Goal: Transaction & Acquisition: Purchase product/service

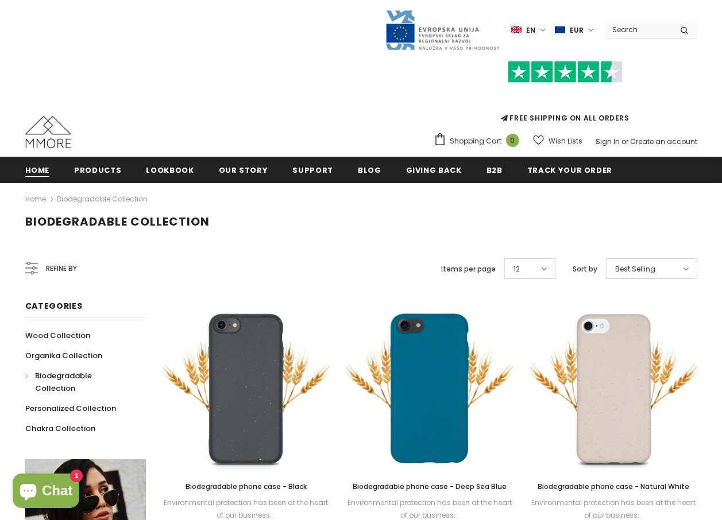
click at [42, 172] on span "Home" at bounding box center [37, 170] width 25 height 11
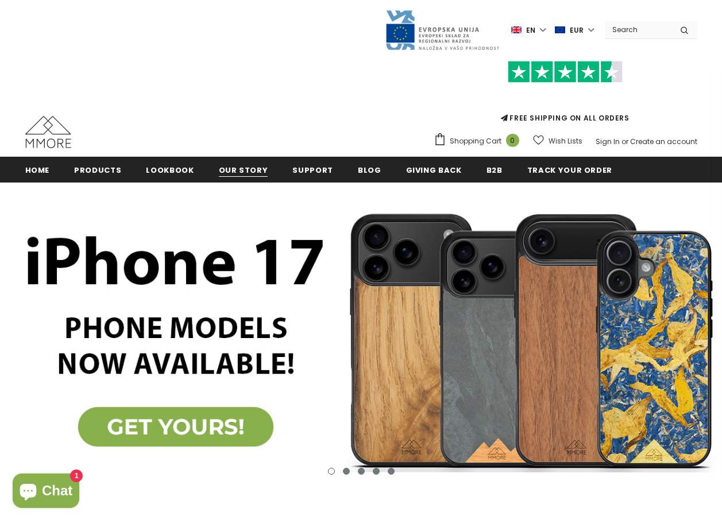
click at [231, 167] on span "Our Story" at bounding box center [243, 170] width 49 height 11
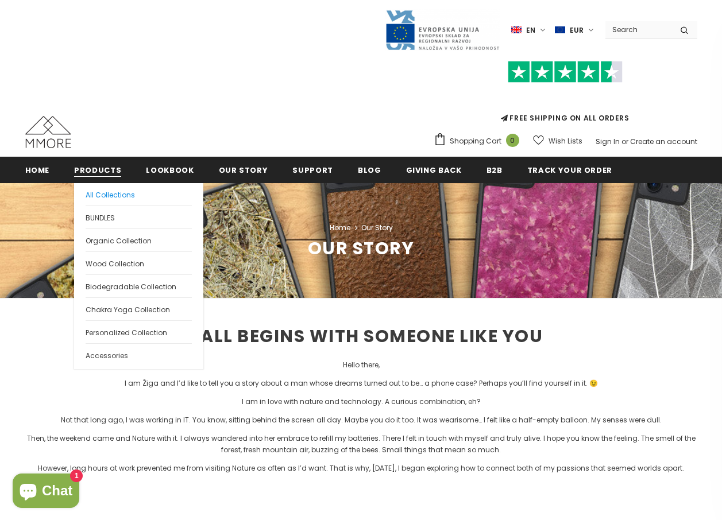
click at [97, 193] on span "All Collections" at bounding box center [110, 195] width 49 height 10
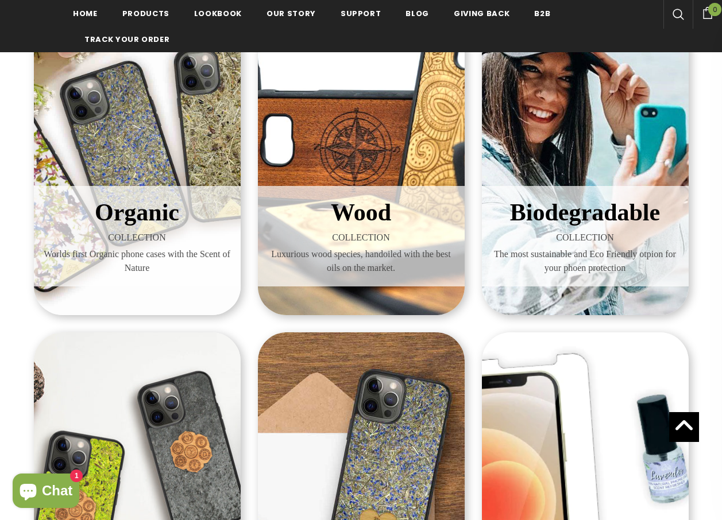
scroll to position [230, 0]
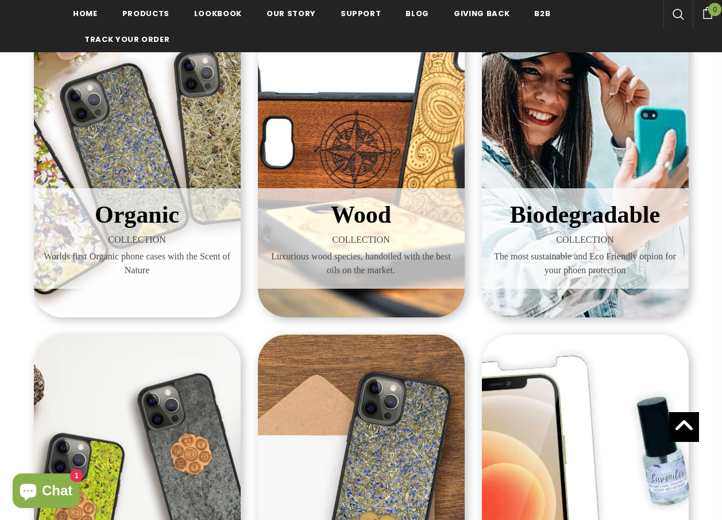
click at [148, 138] on div "Organic COLLECTION Worlds first Organic phone cases with the Scent of Nature" at bounding box center [137, 150] width 207 height 333
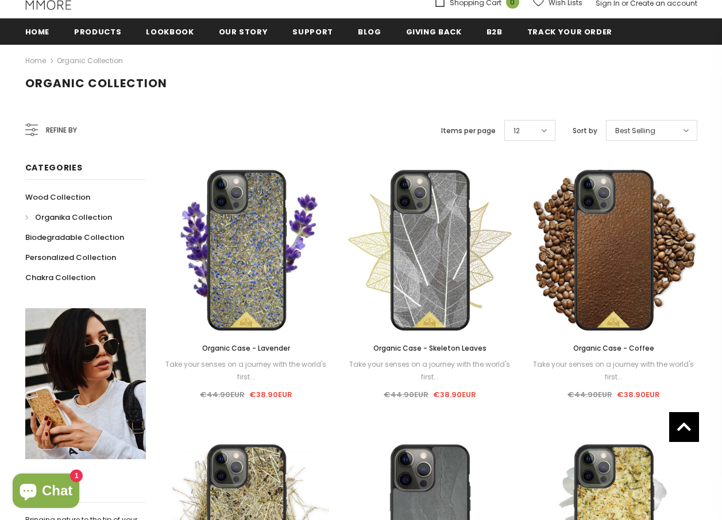
scroll to position [136, 0]
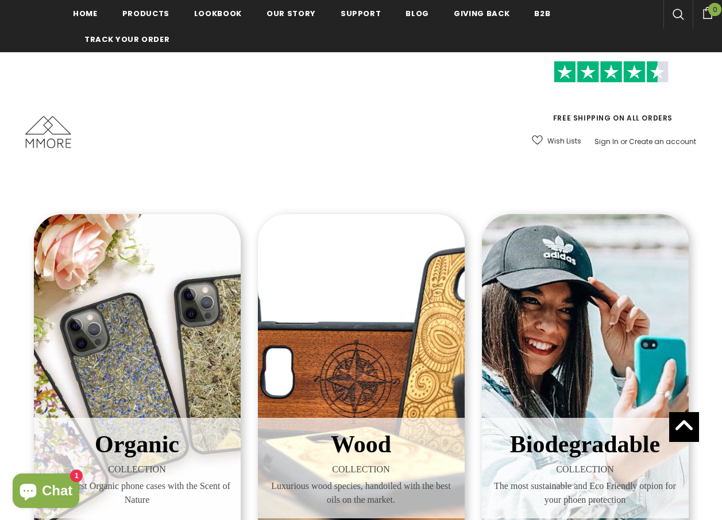
scroll to position [230, 0]
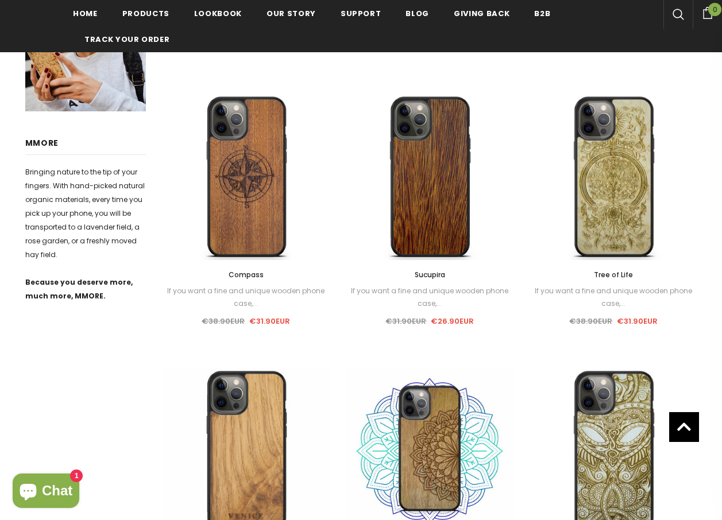
scroll to position [462, 0]
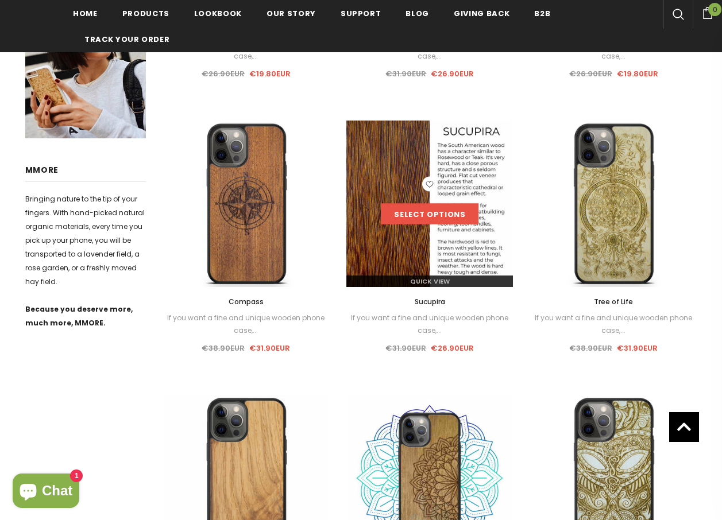
click at [408, 218] on link "Select options" at bounding box center [430, 214] width 98 height 21
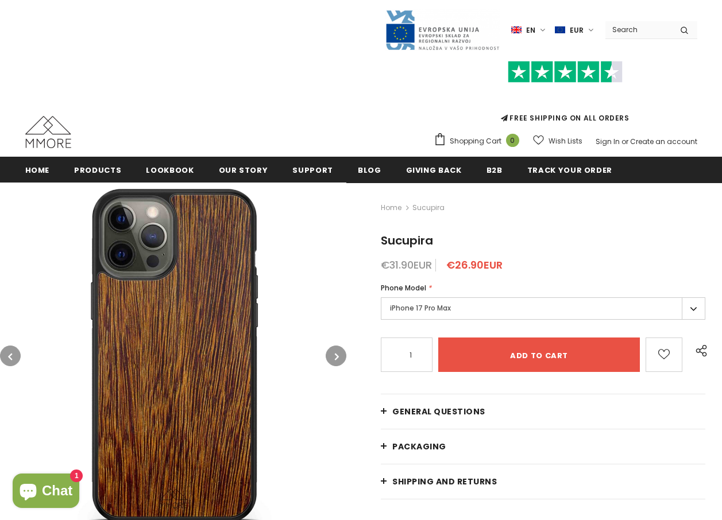
click at [687, 308] on label "iPhone 17 Pro Max" at bounding box center [543, 308] width 324 height 22
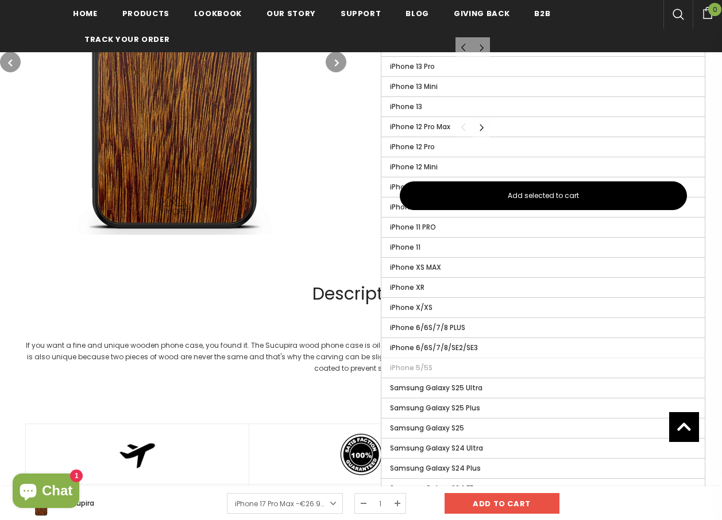
scroll to position [689, 0]
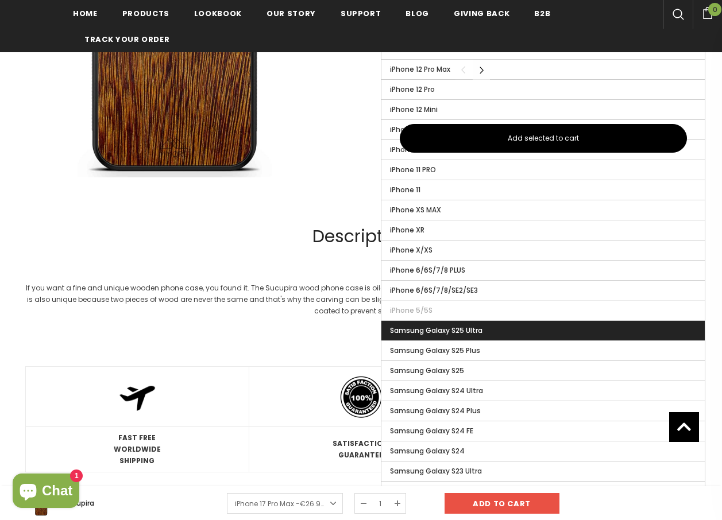
click at [475, 334] on span "Samsung Galaxy S25 Ultra" at bounding box center [436, 331] width 92 height 10
click at [0, 0] on input "Samsung Galaxy S25 Ultra" at bounding box center [0, 0] width 0 height 0
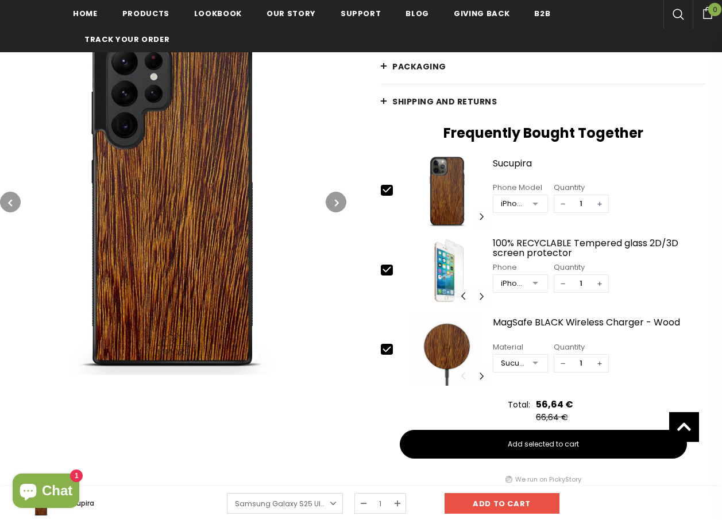
scroll to position [402, 0]
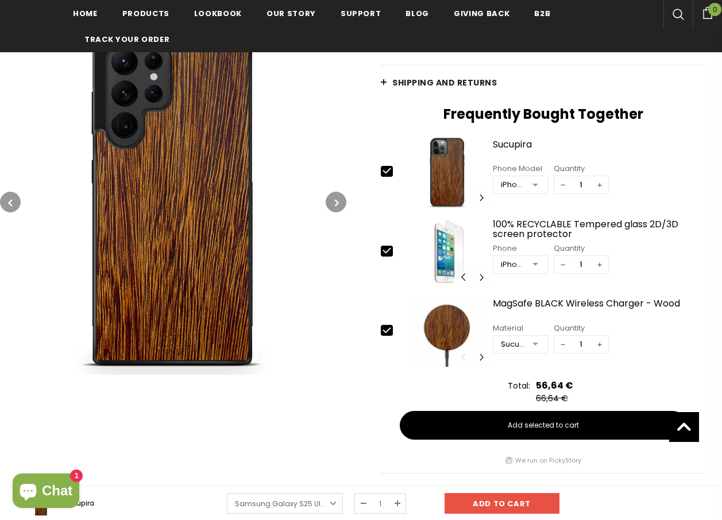
click at [387, 251] on icon at bounding box center [387, 251] width 12 height 12
type input "0"
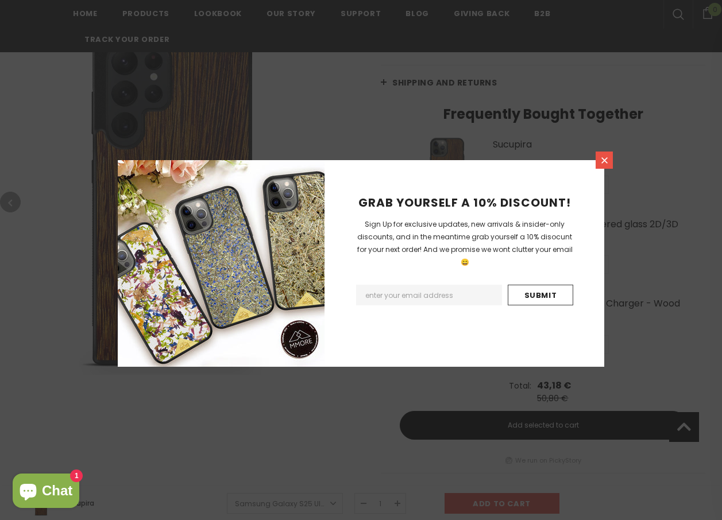
click at [605, 154] on link at bounding box center [603, 160] width 17 height 17
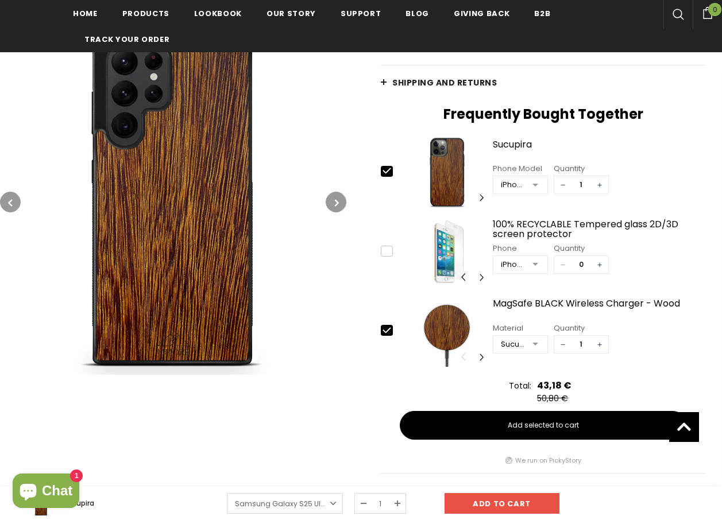
click at [337, 203] on icon "button" at bounding box center [337, 202] width 4 height 11
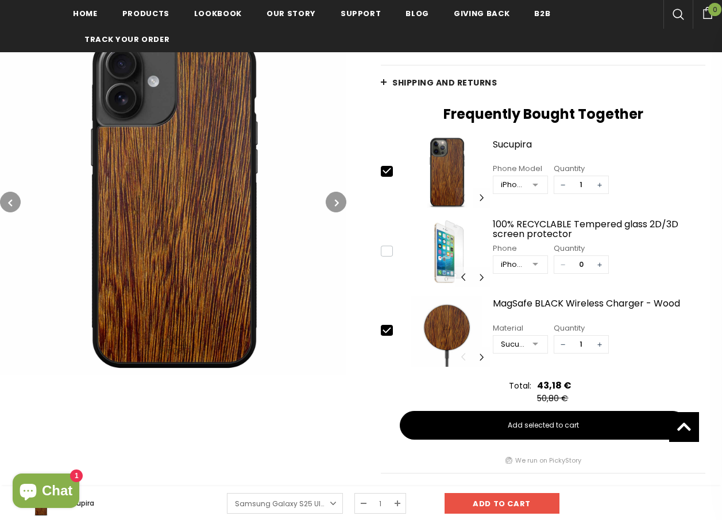
click at [337, 203] on icon "button" at bounding box center [337, 202] width 4 height 11
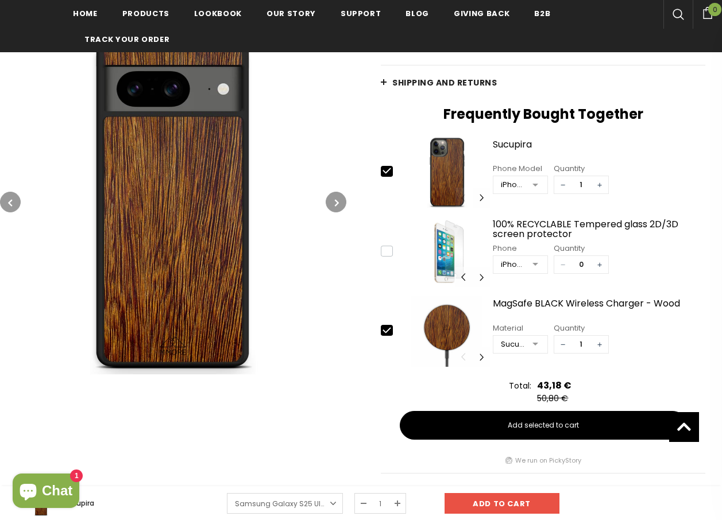
click at [337, 203] on icon "button" at bounding box center [337, 202] width 4 height 11
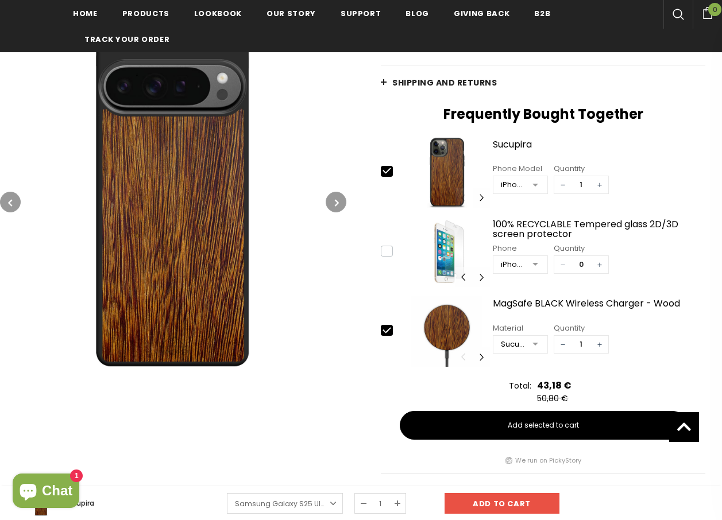
click at [337, 203] on icon "button" at bounding box center [337, 202] width 4 height 11
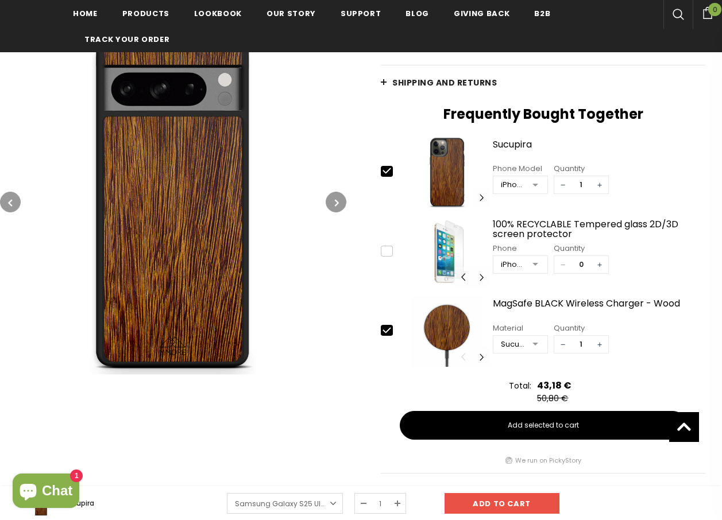
click at [337, 203] on icon "button" at bounding box center [337, 202] width 4 height 11
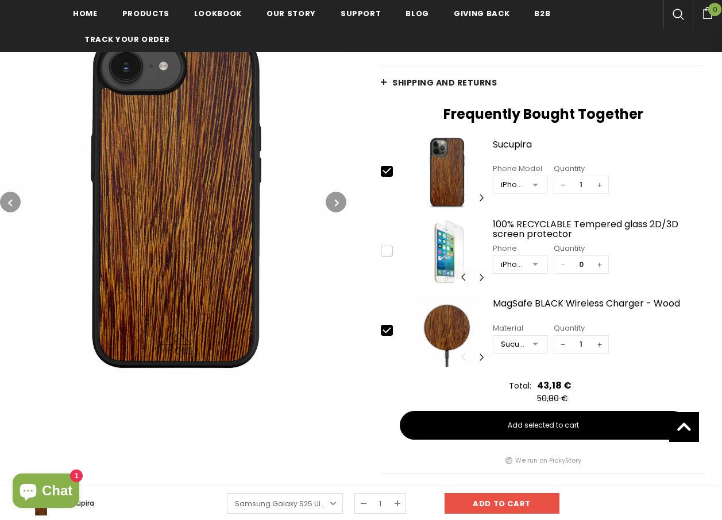
click at [337, 203] on icon "button" at bounding box center [337, 202] width 4 height 11
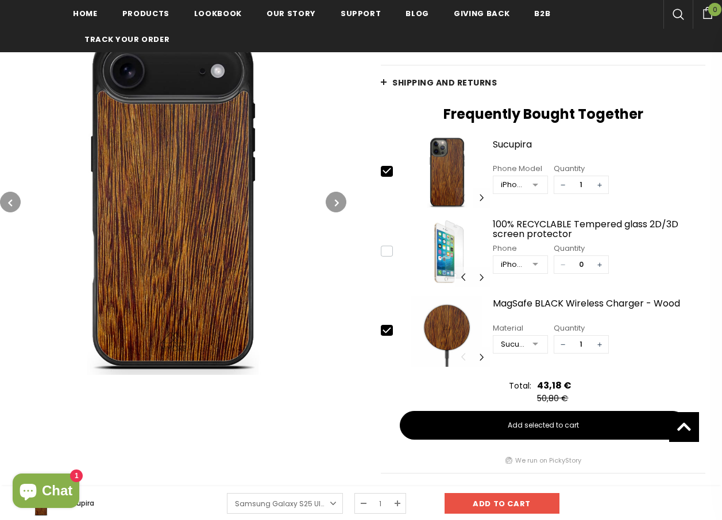
click at [337, 203] on icon "button" at bounding box center [337, 202] width 4 height 11
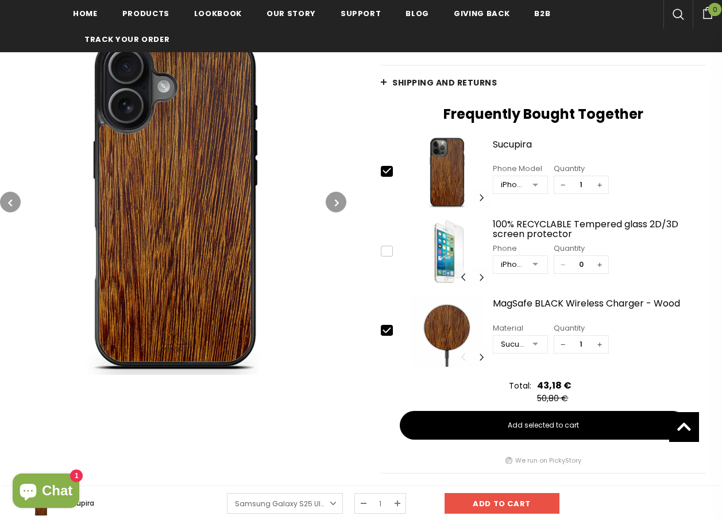
click at [337, 203] on icon "button" at bounding box center [337, 202] width 4 height 11
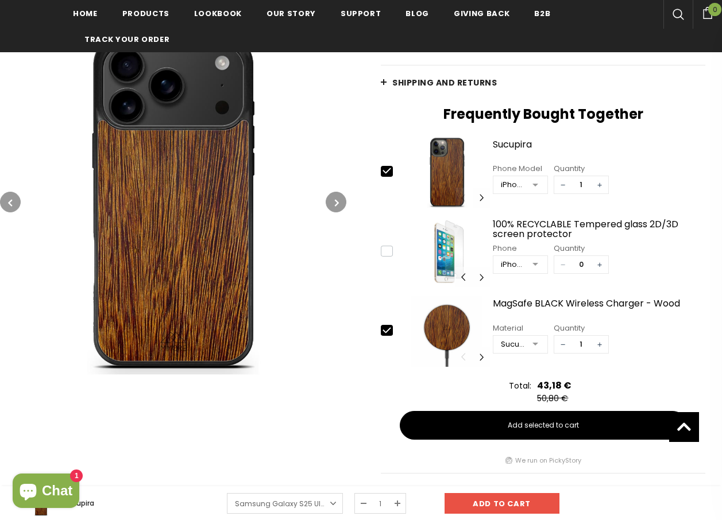
click at [337, 203] on icon "button" at bounding box center [337, 202] width 4 height 11
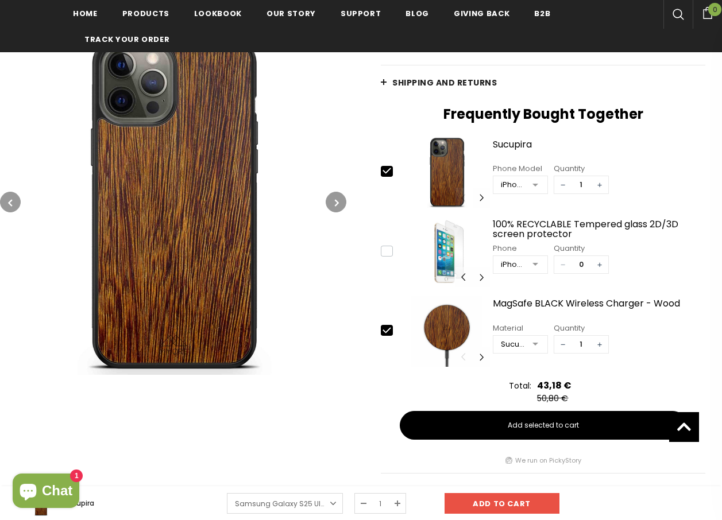
click at [337, 203] on icon "button" at bounding box center [337, 202] width 4 height 11
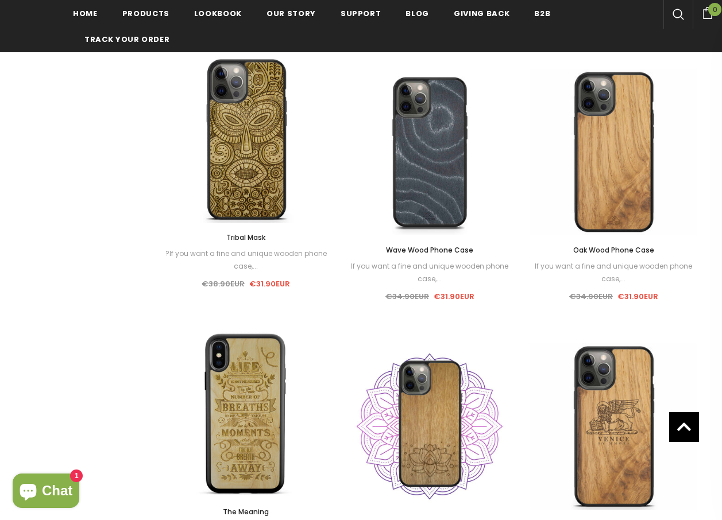
scroll to position [1057, 0]
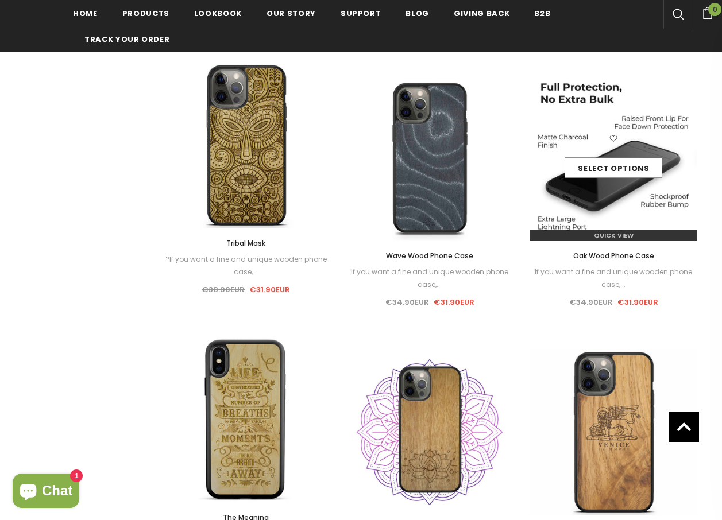
click at [615, 146] on link at bounding box center [613, 140] width 15 height 18
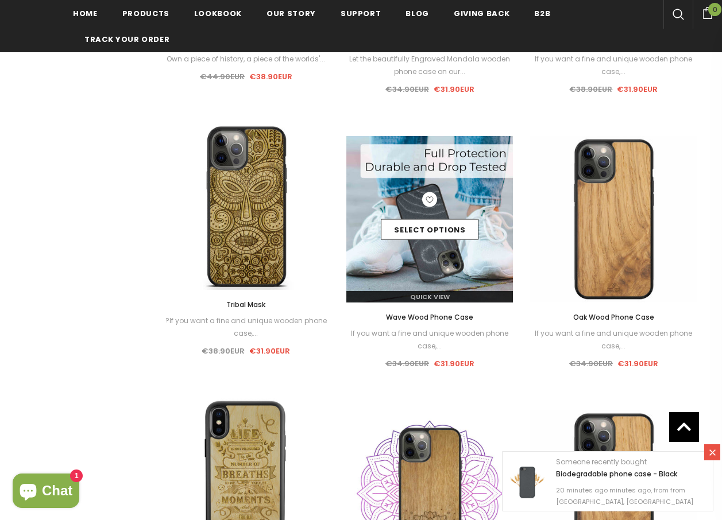
scroll to position [1000, 0]
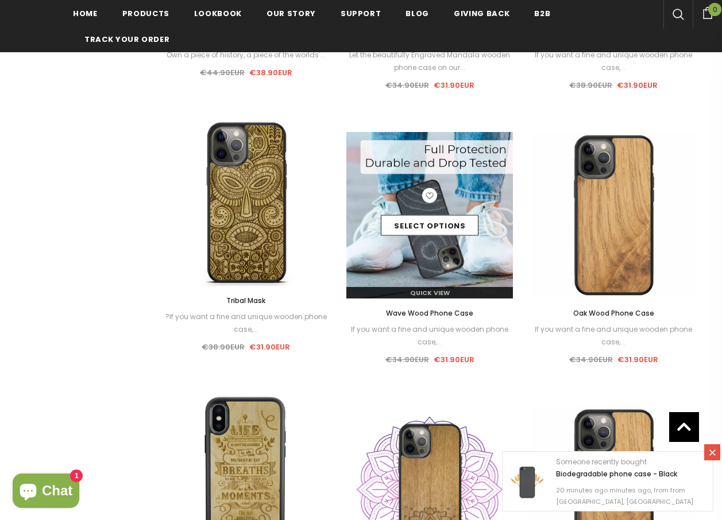
click at [440, 249] on img at bounding box center [429, 215] width 167 height 167
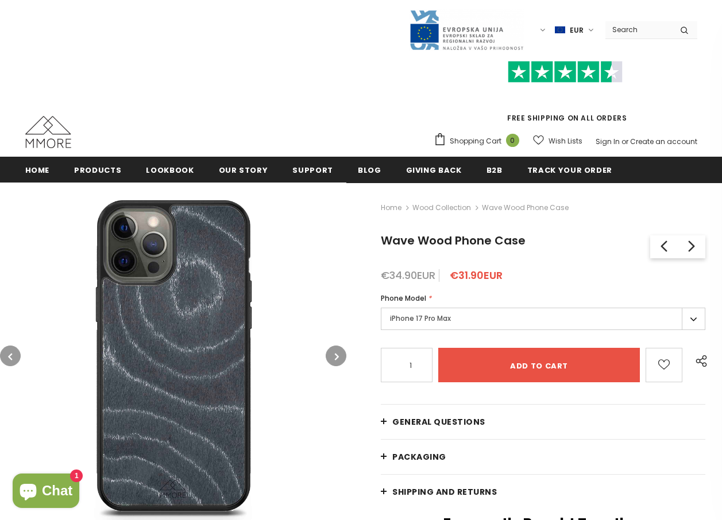
click at [335, 354] on icon "button" at bounding box center [337, 356] width 4 height 11
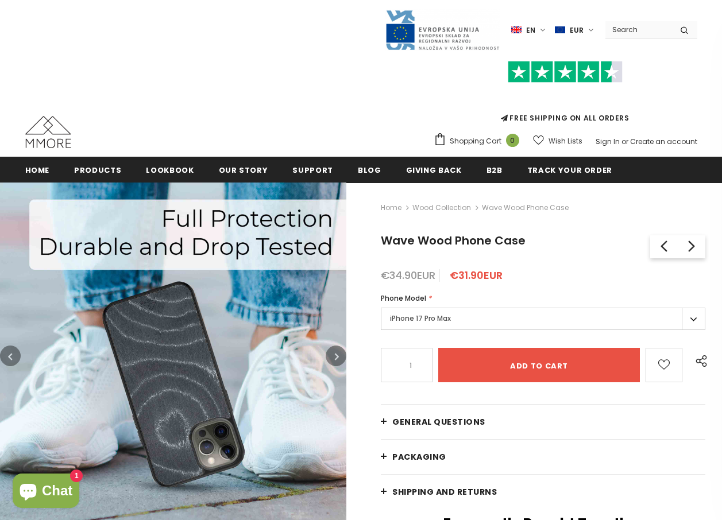
click at [335, 354] on icon "button" at bounding box center [337, 356] width 4 height 11
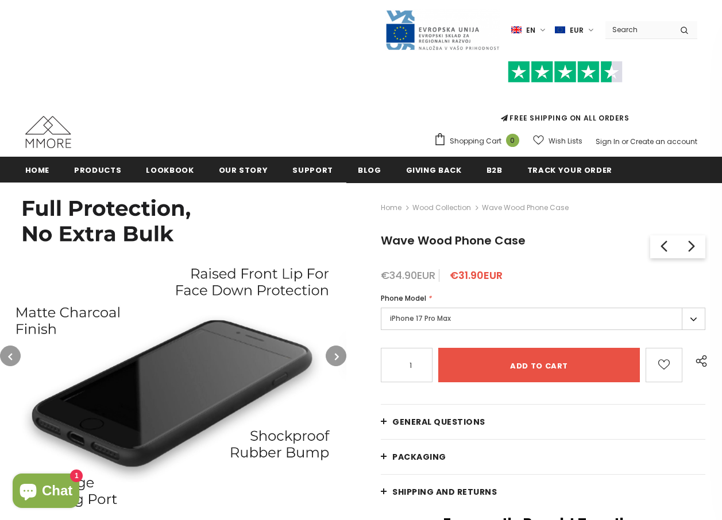
scroll to position [172, 0]
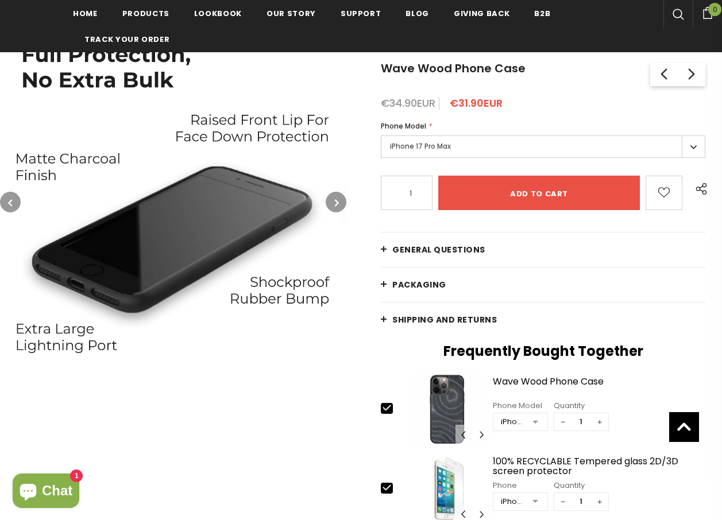
click at [332, 199] on button "button" at bounding box center [336, 202] width 21 height 21
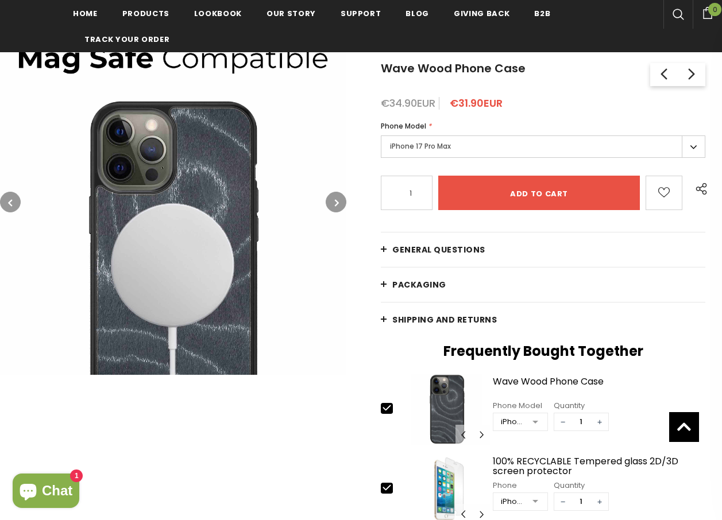
click at [335, 200] on icon "button" at bounding box center [337, 202] width 4 height 11
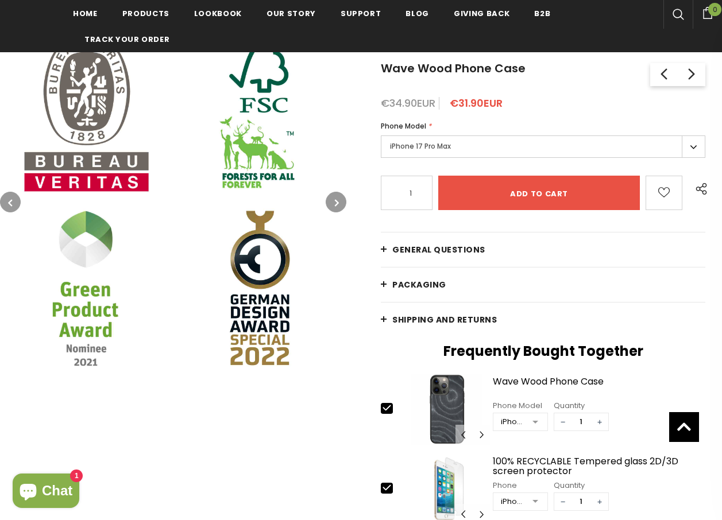
click at [335, 200] on icon "button" at bounding box center [337, 202] width 4 height 11
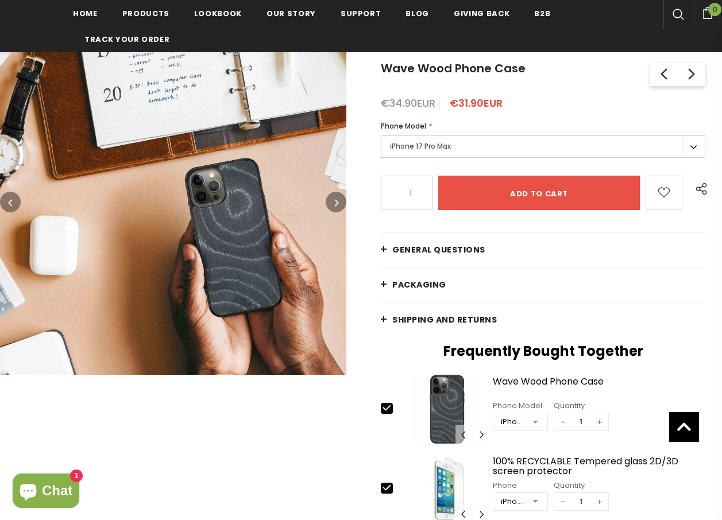
click at [335, 200] on icon "button" at bounding box center [337, 202] width 4 height 11
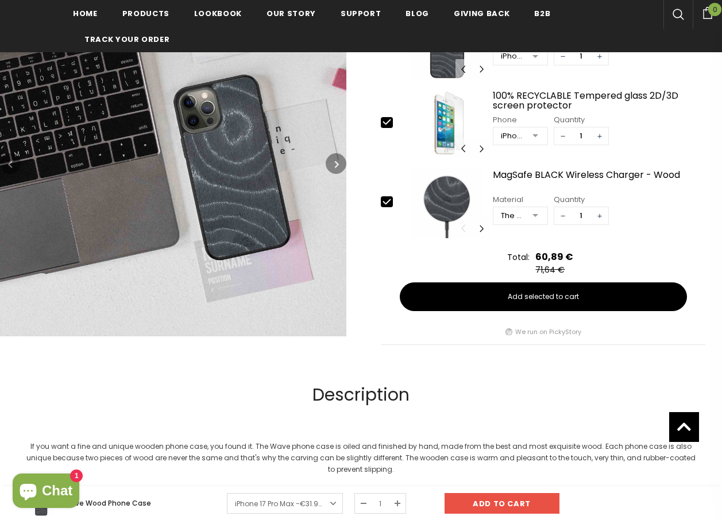
scroll to position [574, 0]
